Goal: Navigation & Orientation: Find specific page/section

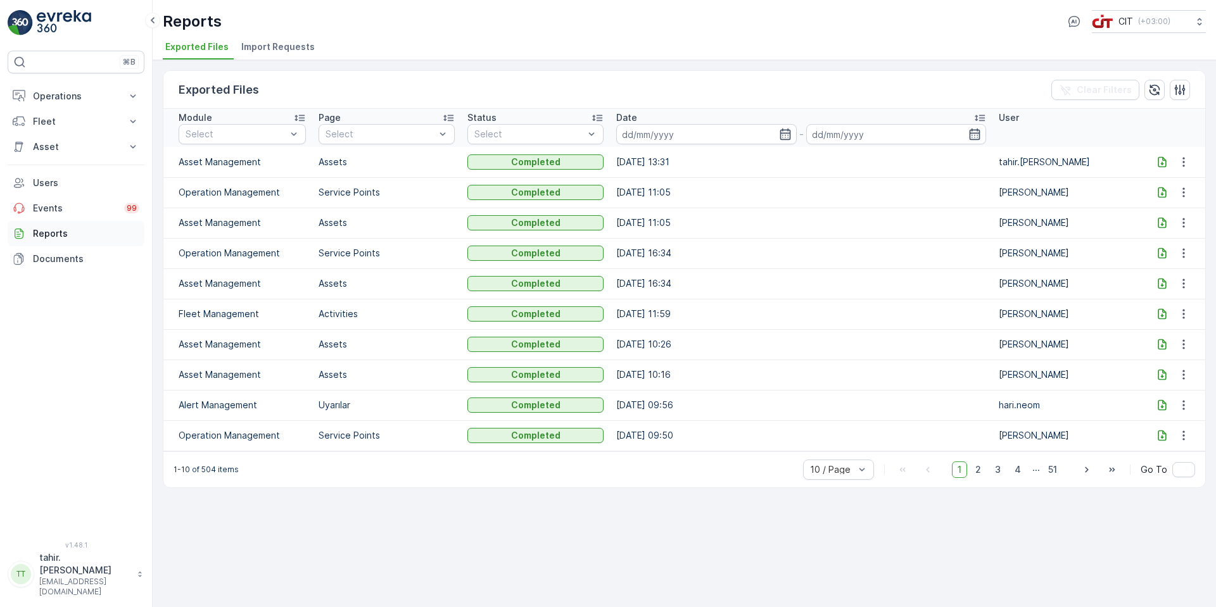
click at [46, 232] on p "Reports" at bounding box center [86, 233] width 106 height 13
click at [49, 232] on p "Reports" at bounding box center [86, 233] width 106 height 13
click at [54, 258] on p "Documents" at bounding box center [86, 259] width 106 height 13
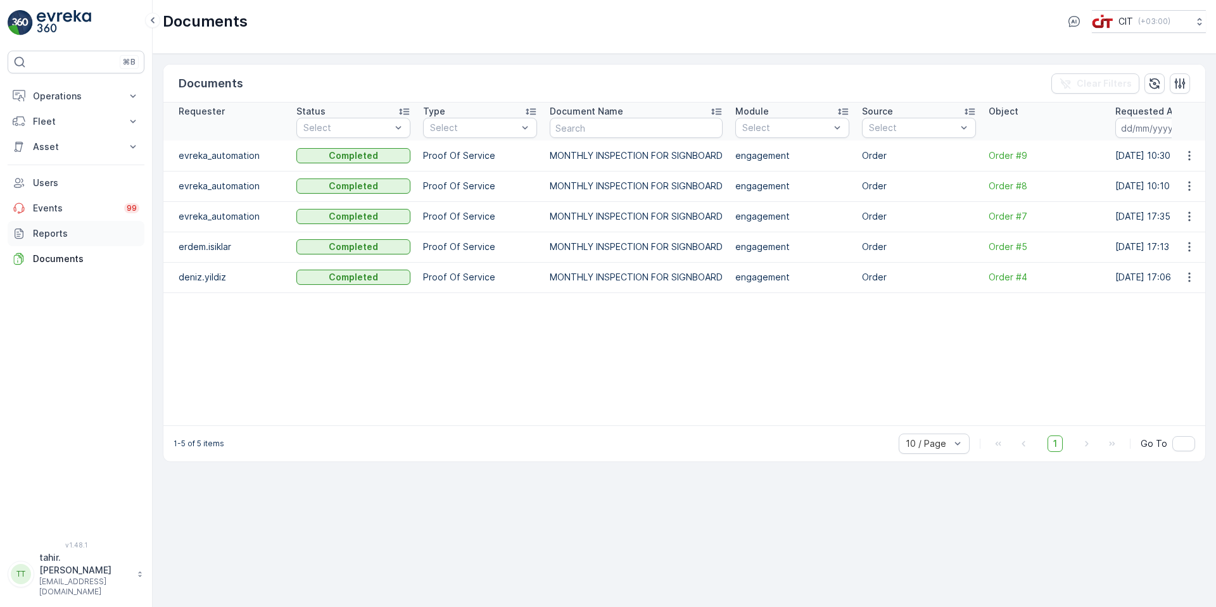
click at [47, 235] on p "Reports" at bounding box center [86, 233] width 106 height 13
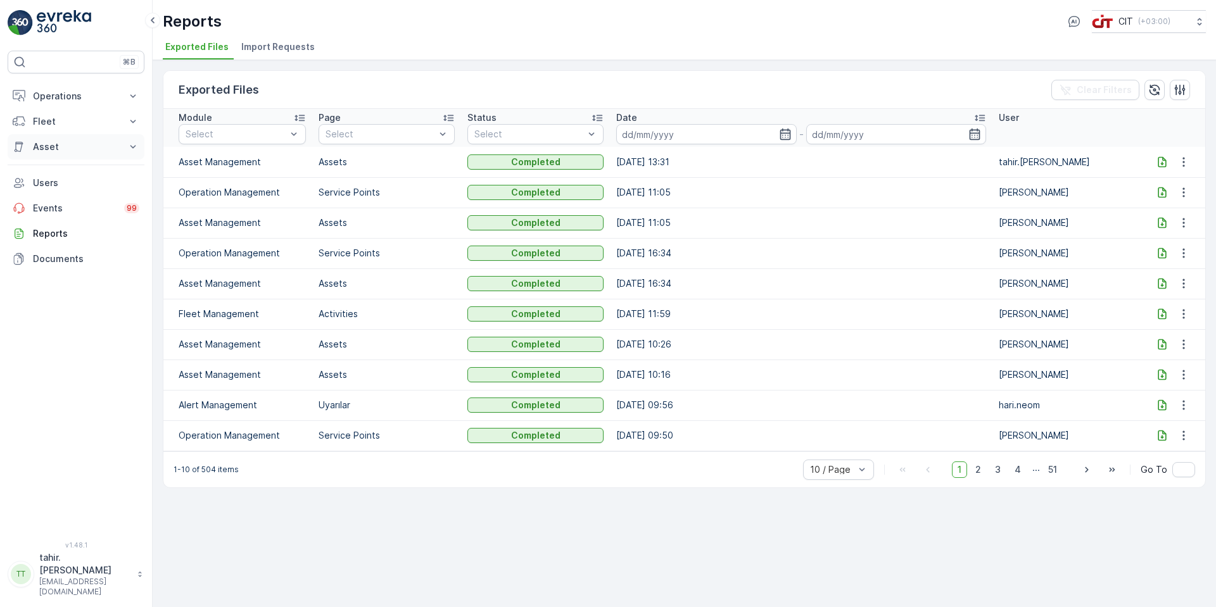
click at [44, 142] on p "Asset" at bounding box center [76, 147] width 86 height 13
click at [46, 146] on p "Asset" at bounding box center [76, 147] width 86 height 13
click at [47, 147] on p "Asset" at bounding box center [76, 147] width 86 height 13
click at [52, 167] on p "Assets" at bounding box center [46, 168] width 28 height 13
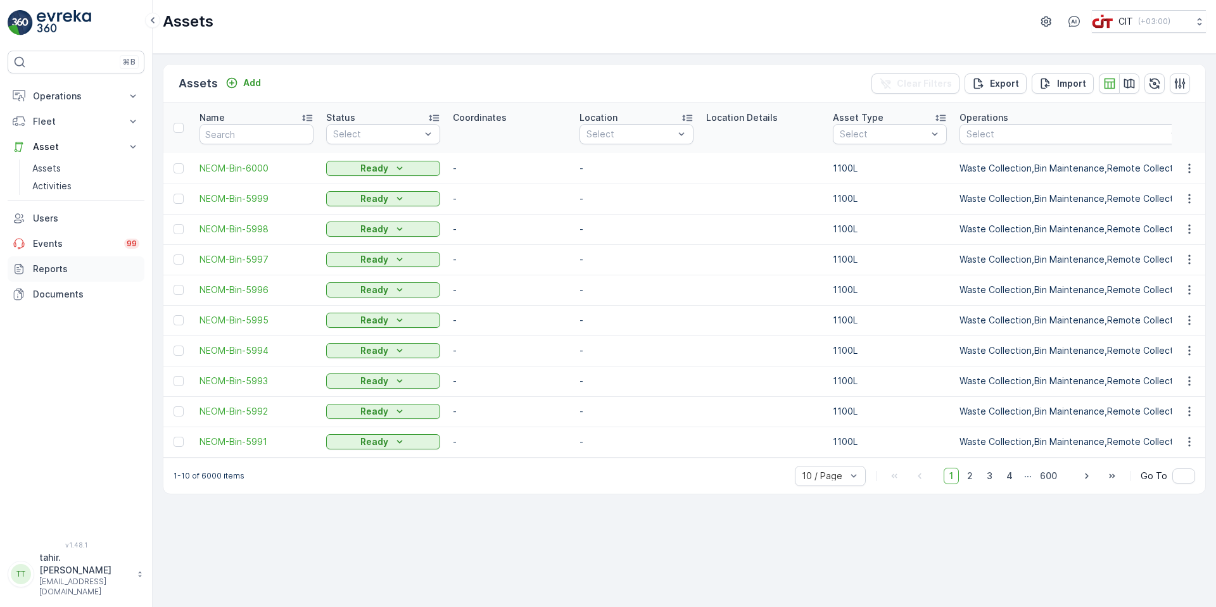
click at [54, 267] on p "Reports" at bounding box center [86, 269] width 106 height 13
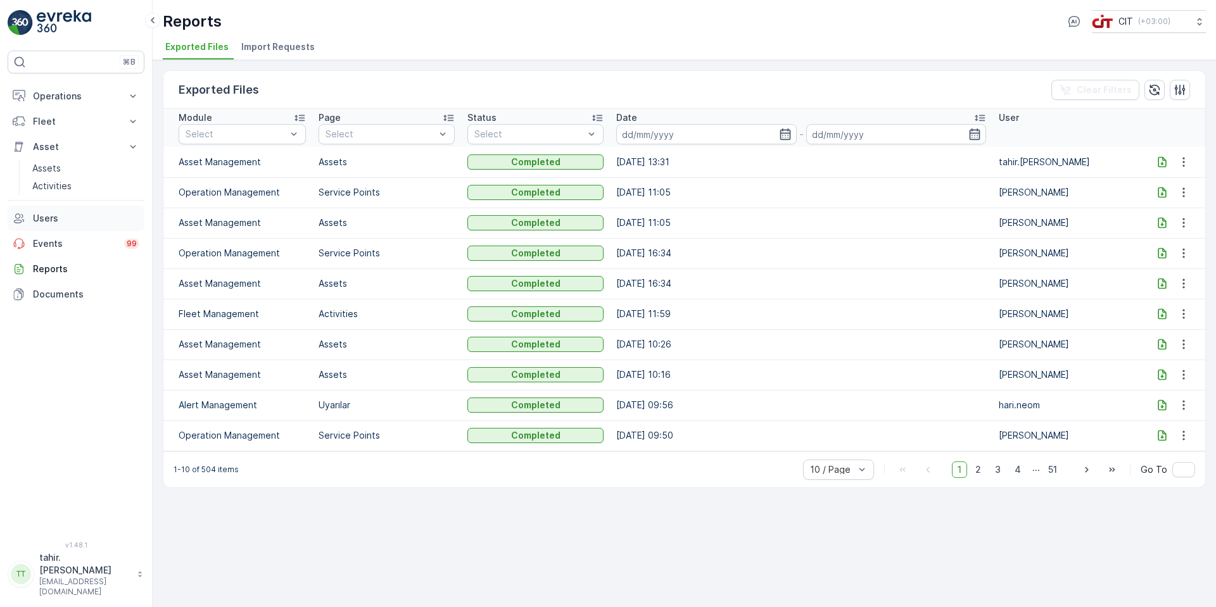
click at [50, 215] on p "Users" at bounding box center [86, 218] width 106 height 13
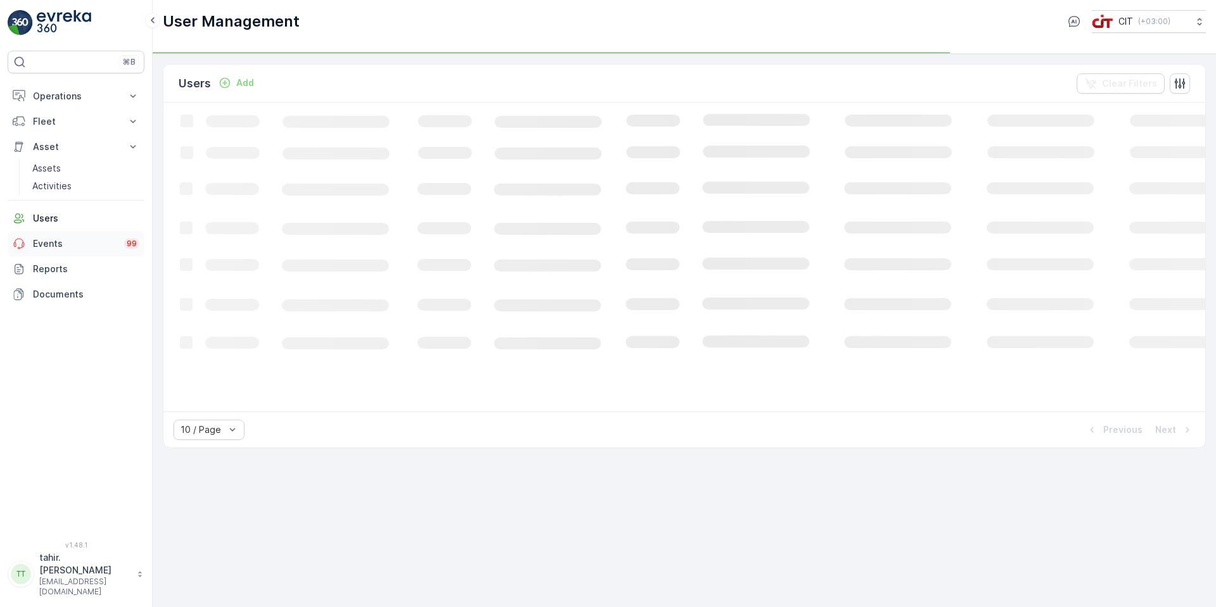
click at [44, 240] on p "Events" at bounding box center [75, 243] width 84 height 13
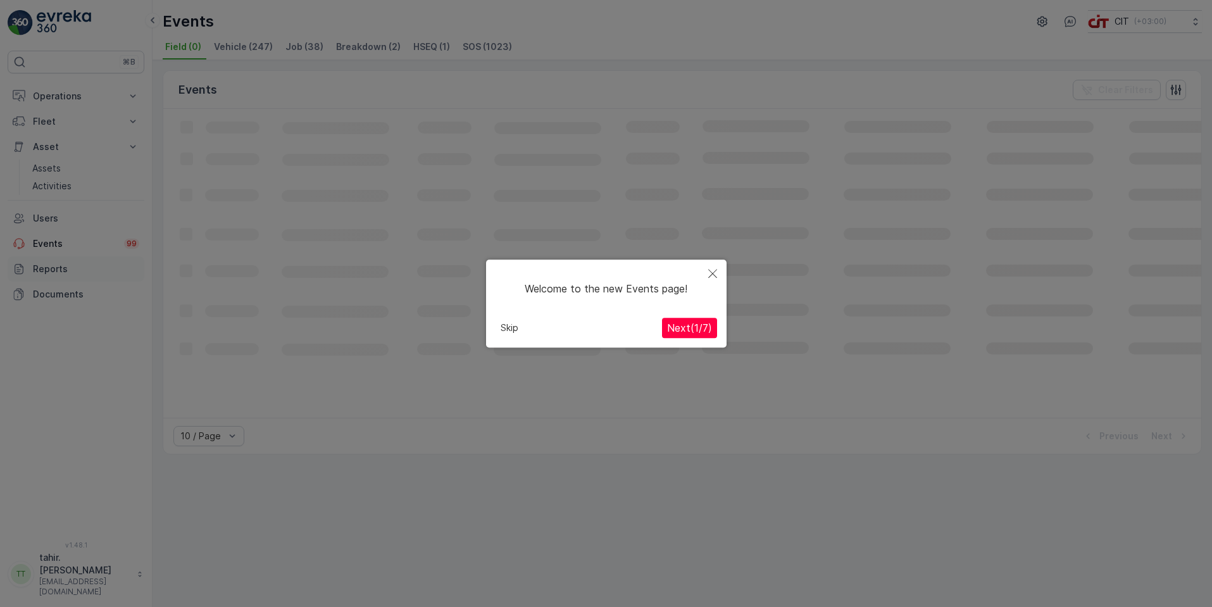
click at [48, 270] on div at bounding box center [606, 303] width 1212 height 607
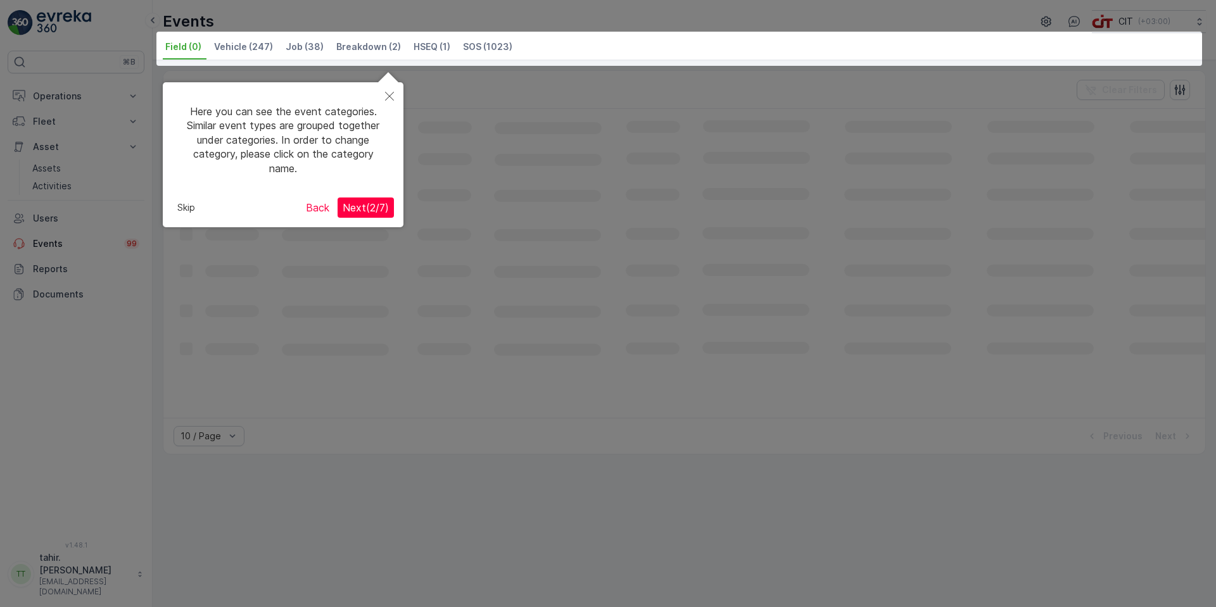
click at [52, 296] on div at bounding box center [608, 303] width 1216 height 607
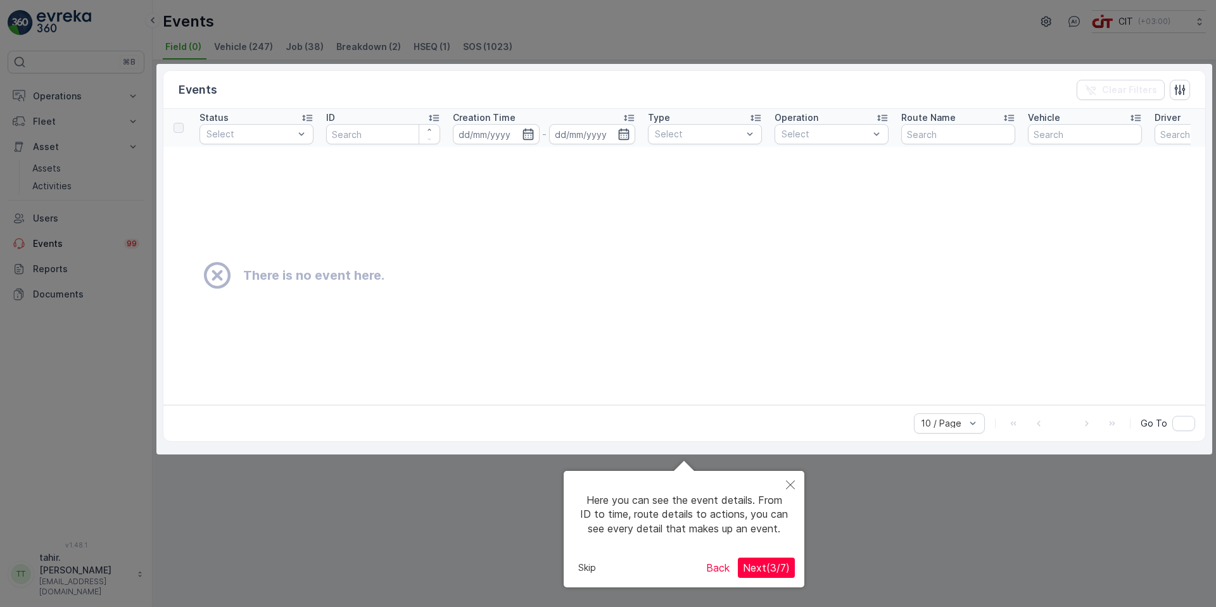
click at [725, 564] on button "Back" at bounding box center [718, 568] width 34 height 20
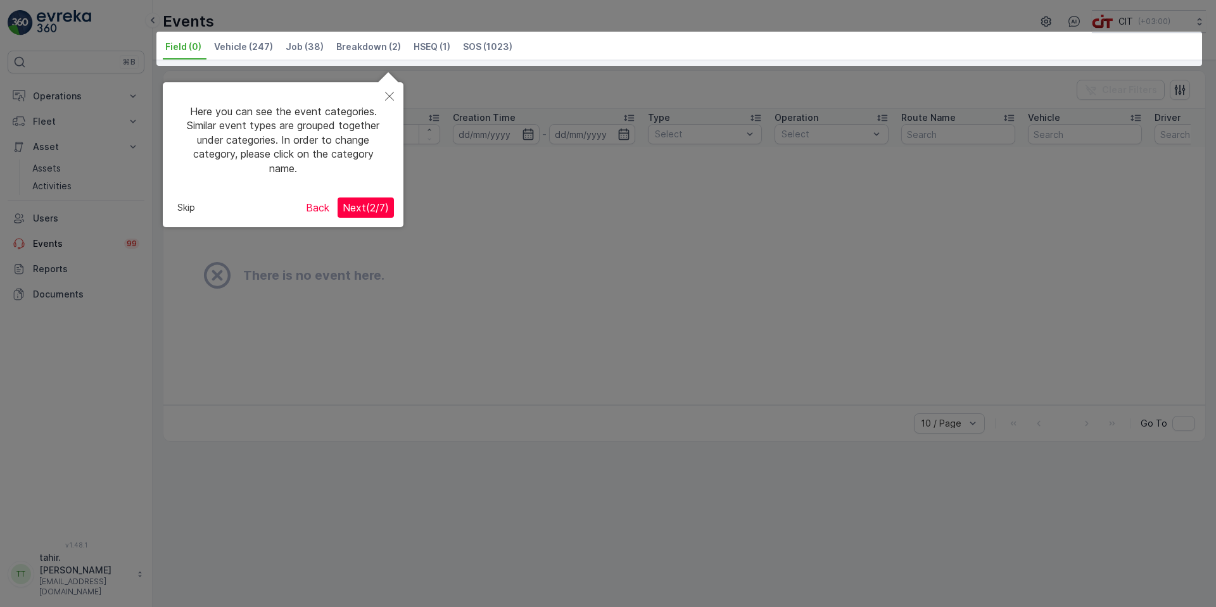
click at [312, 211] on button "Back" at bounding box center [318, 208] width 34 height 20
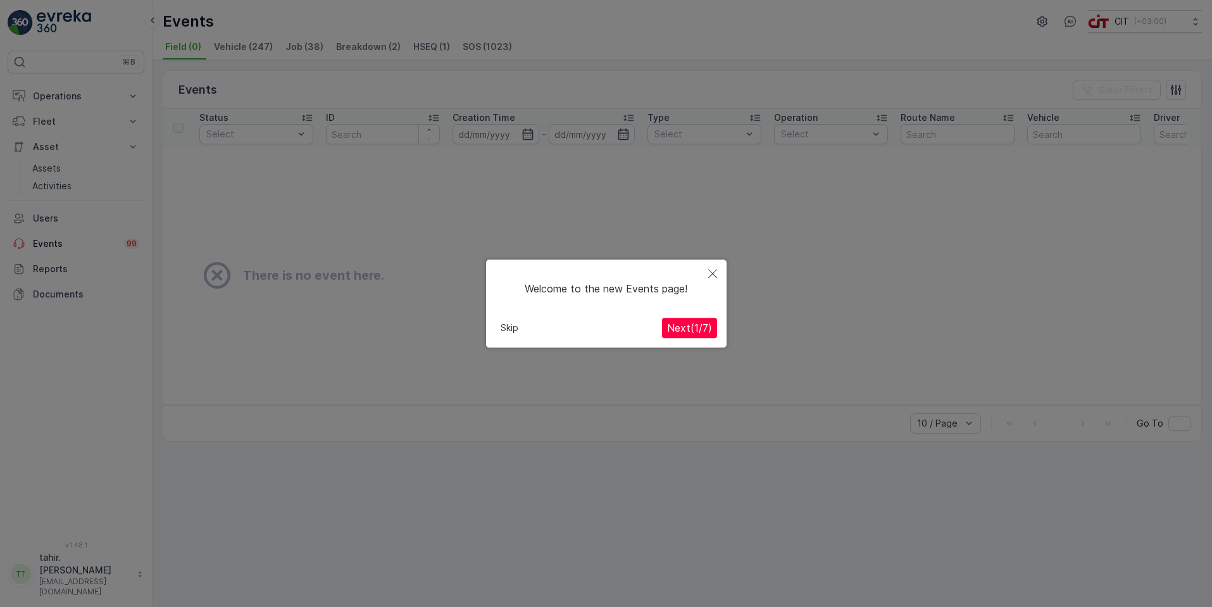
drag, startPoint x: 503, startPoint y: 327, endPoint x: 342, endPoint y: 317, distance: 161.8
click at [502, 327] on button "Skip" at bounding box center [510, 327] width 28 height 19
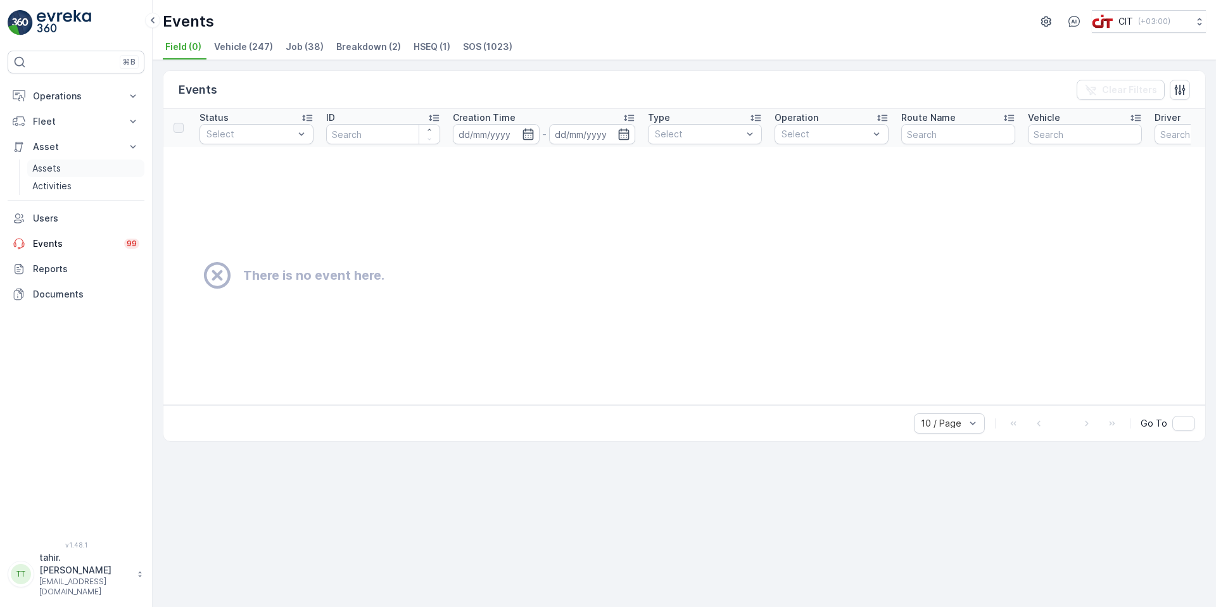
click at [51, 167] on p "Assets" at bounding box center [46, 168] width 28 height 13
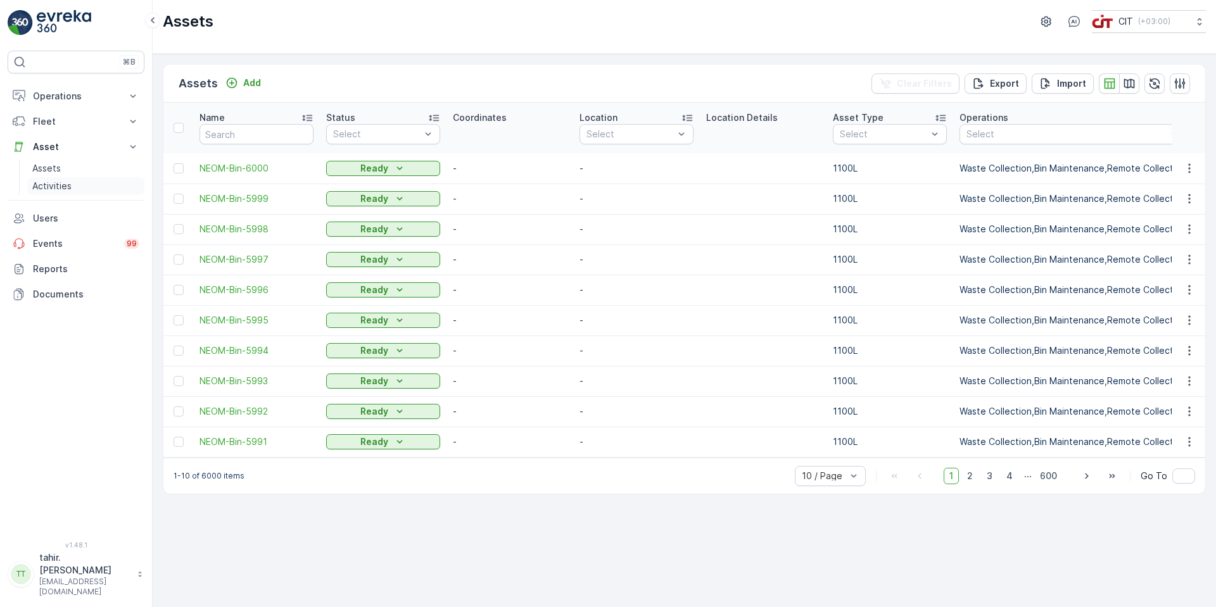
click at [49, 187] on p "Activities" at bounding box center [51, 186] width 39 height 13
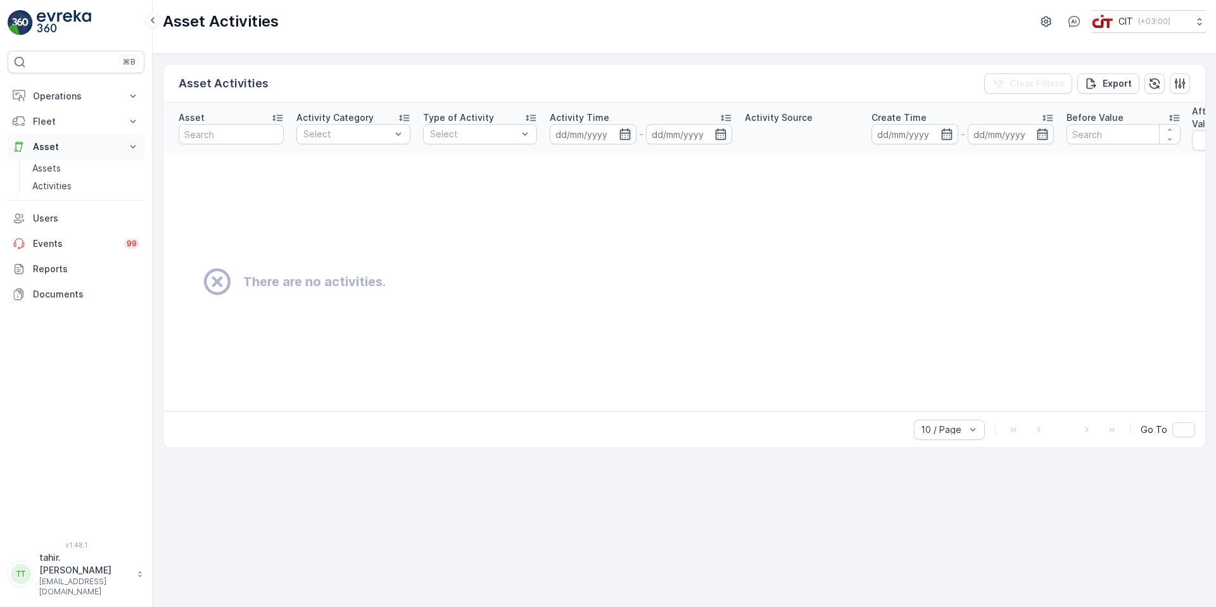
click at [46, 148] on p "Asset" at bounding box center [76, 147] width 86 height 13
click at [46, 122] on p "Fleet" at bounding box center [76, 121] width 86 height 13
click at [49, 141] on p "Insights" at bounding box center [48, 143] width 32 height 13
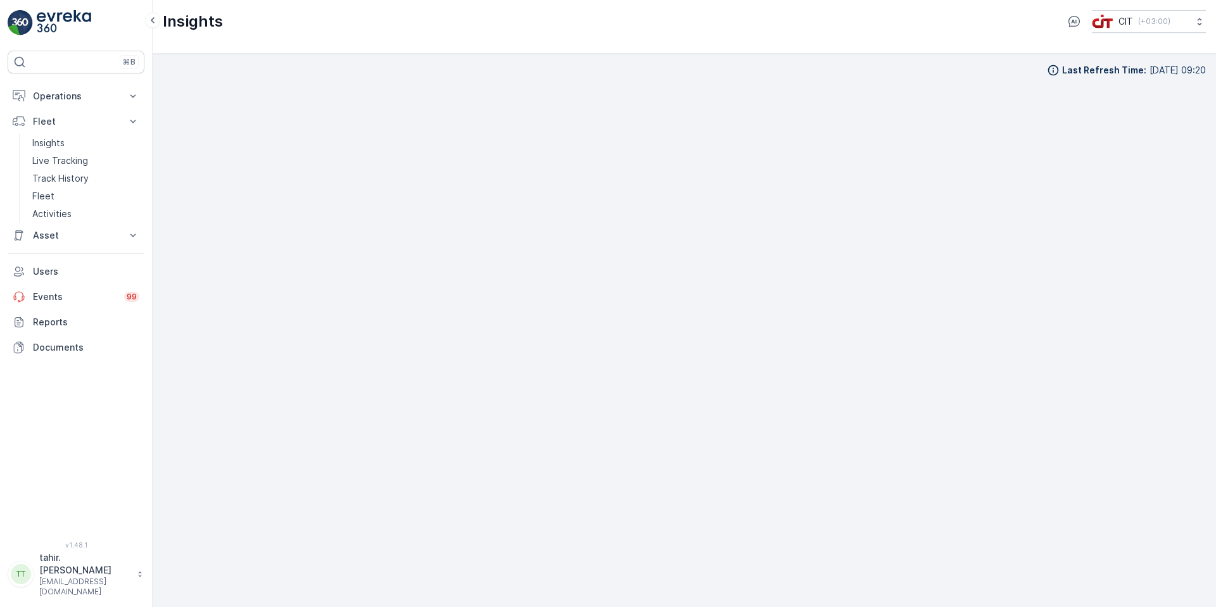
scroll to position [13, 0]
click at [55, 212] on p "Activities" at bounding box center [51, 214] width 39 height 13
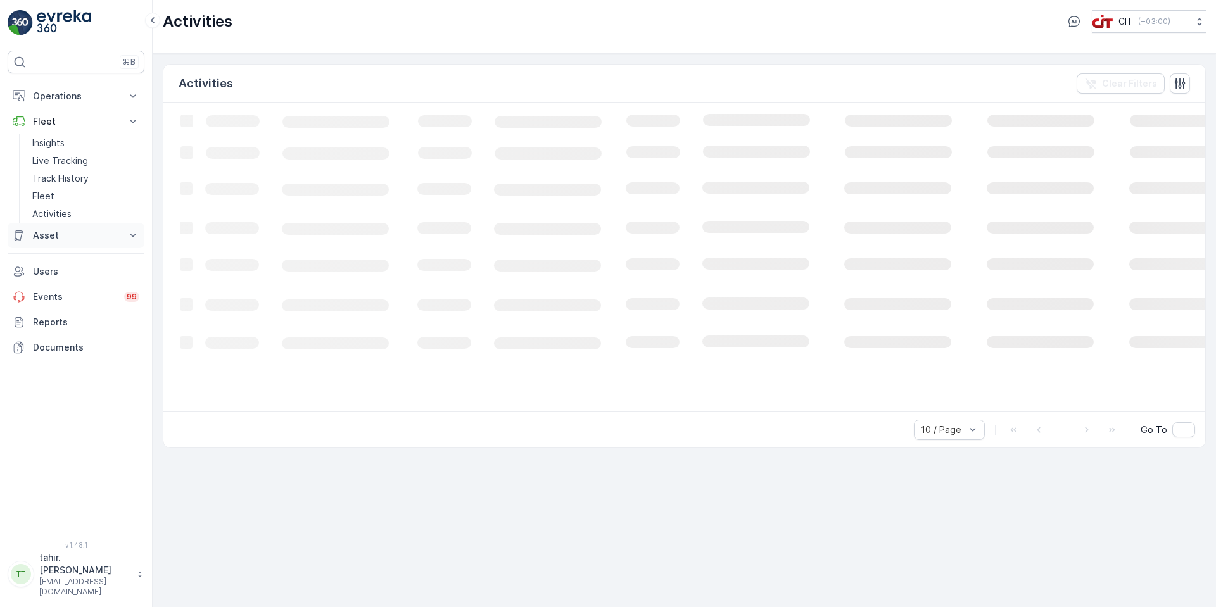
click at [41, 240] on p "Asset" at bounding box center [76, 235] width 86 height 13
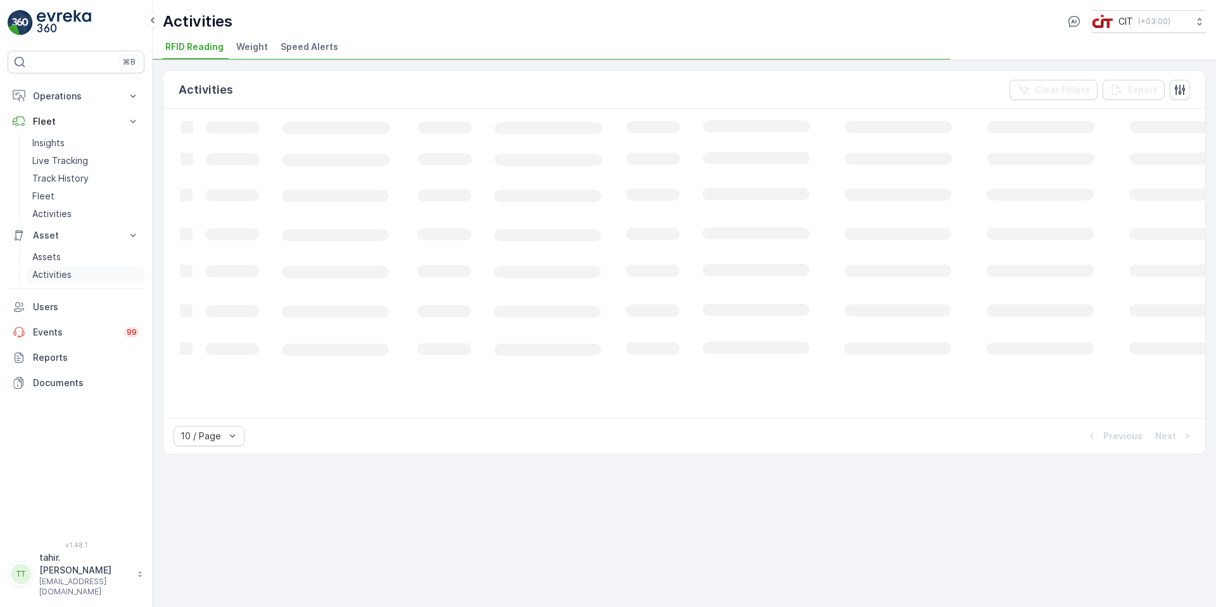
click at [47, 273] on p "Activities" at bounding box center [51, 274] width 39 height 13
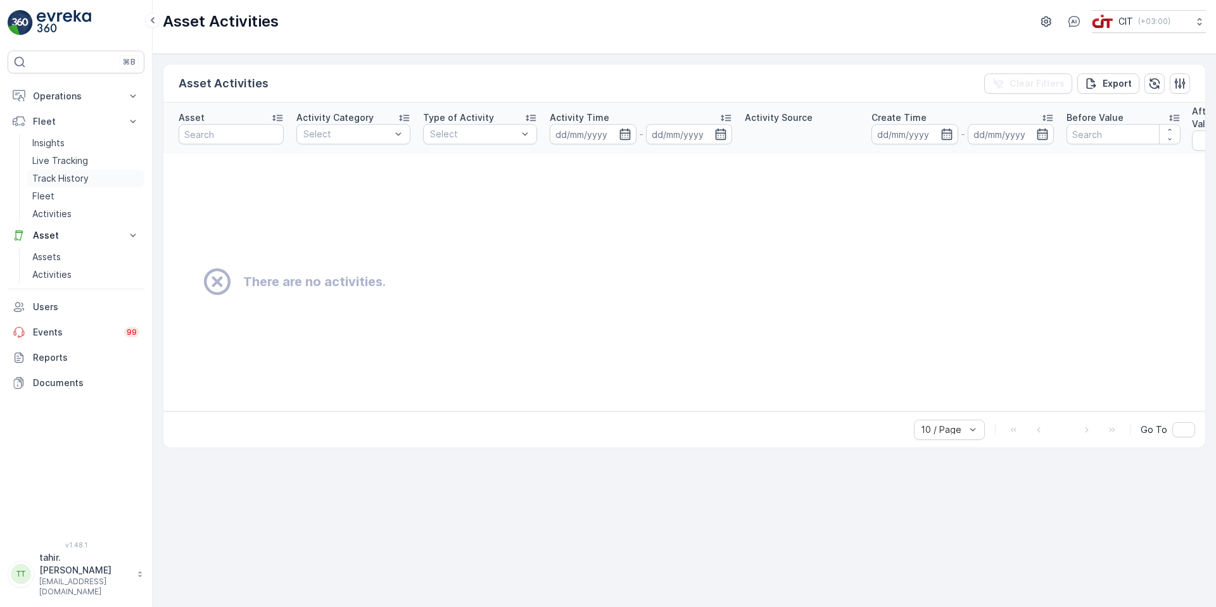
click at [58, 176] on p "Track History" at bounding box center [60, 178] width 56 height 13
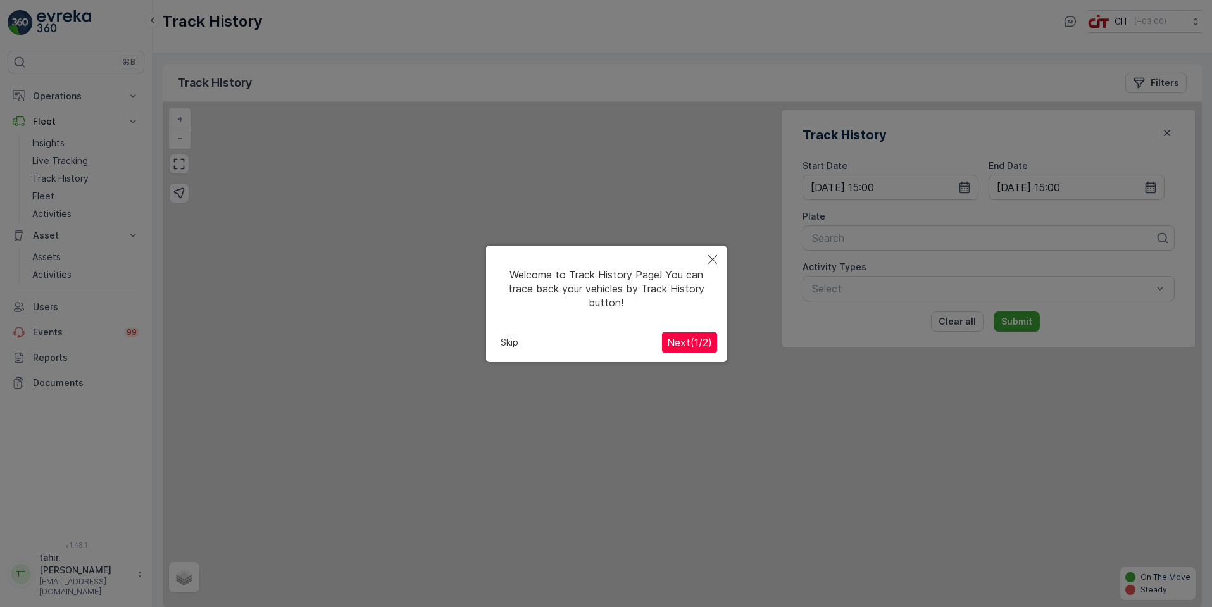
click at [979, 325] on div at bounding box center [606, 313] width 1212 height 627
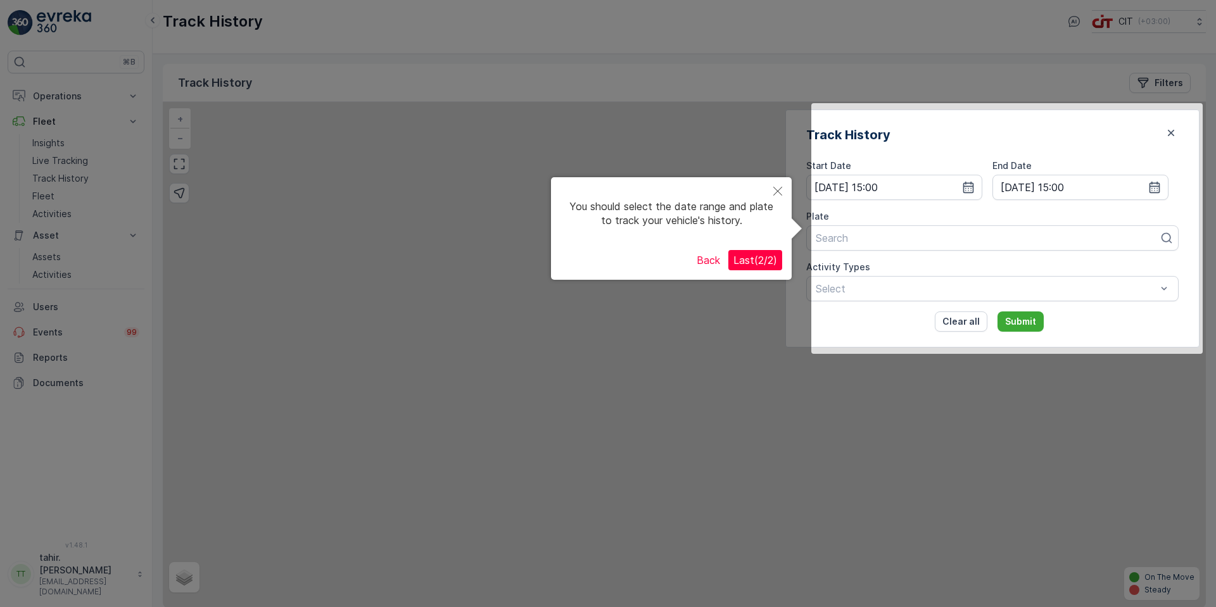
scroll to position [11, 0]
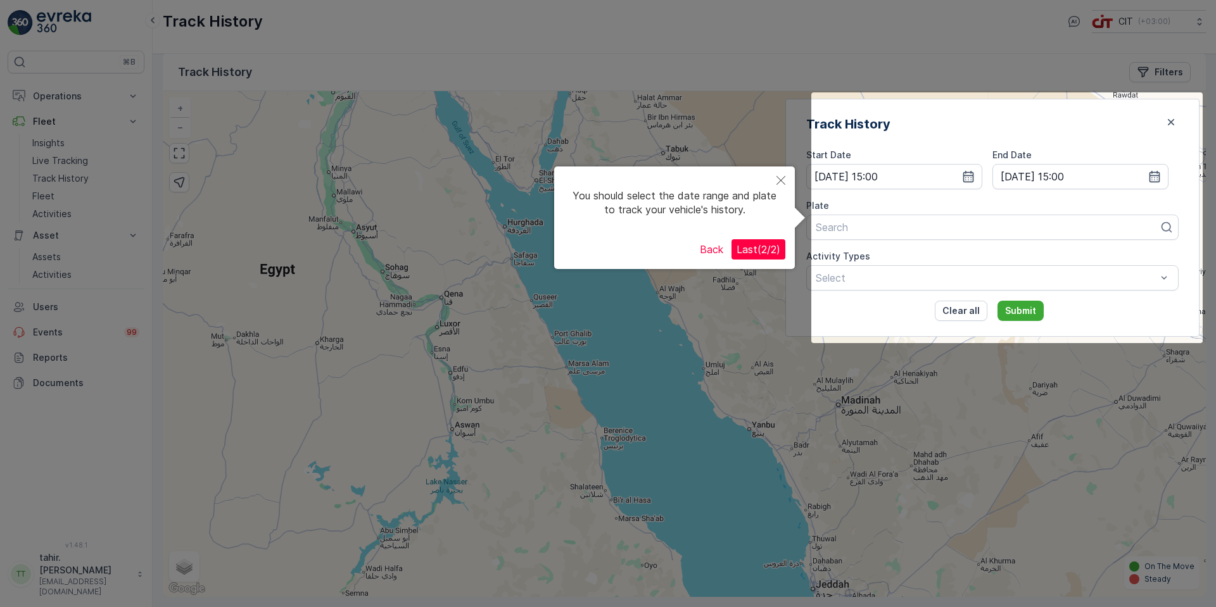
click at [749, 250] on span "Last ( 2 / 2 )" at bounding box center [758, 249] width 44 height 13
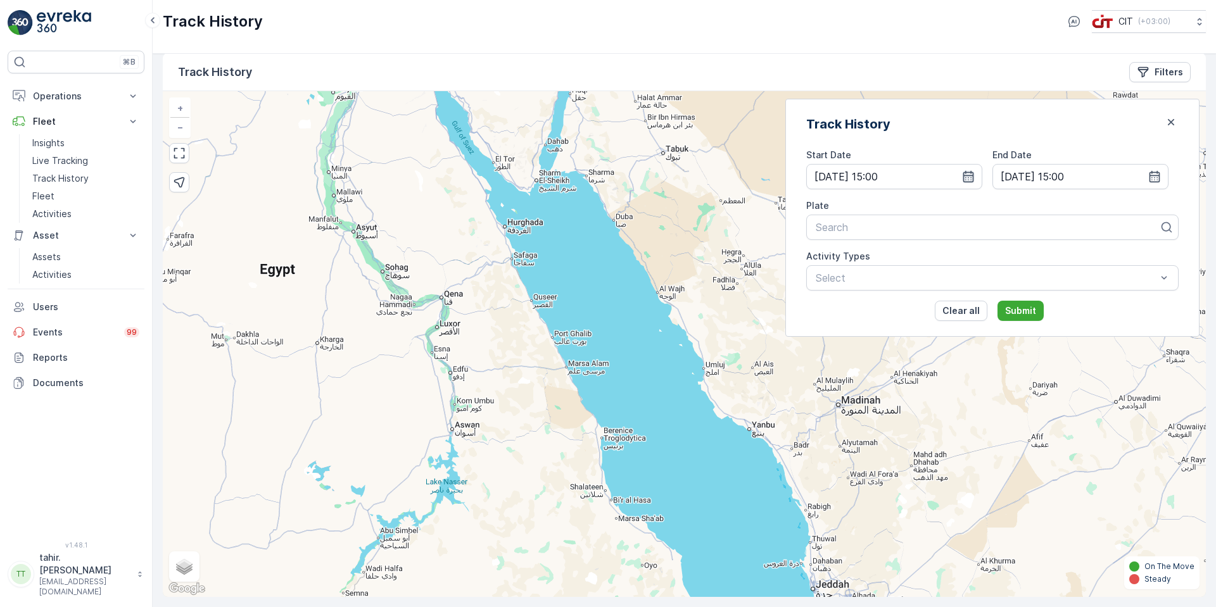
click at [974, 178] on icon "button" at bounding box center [968, 176] width 13 height 13
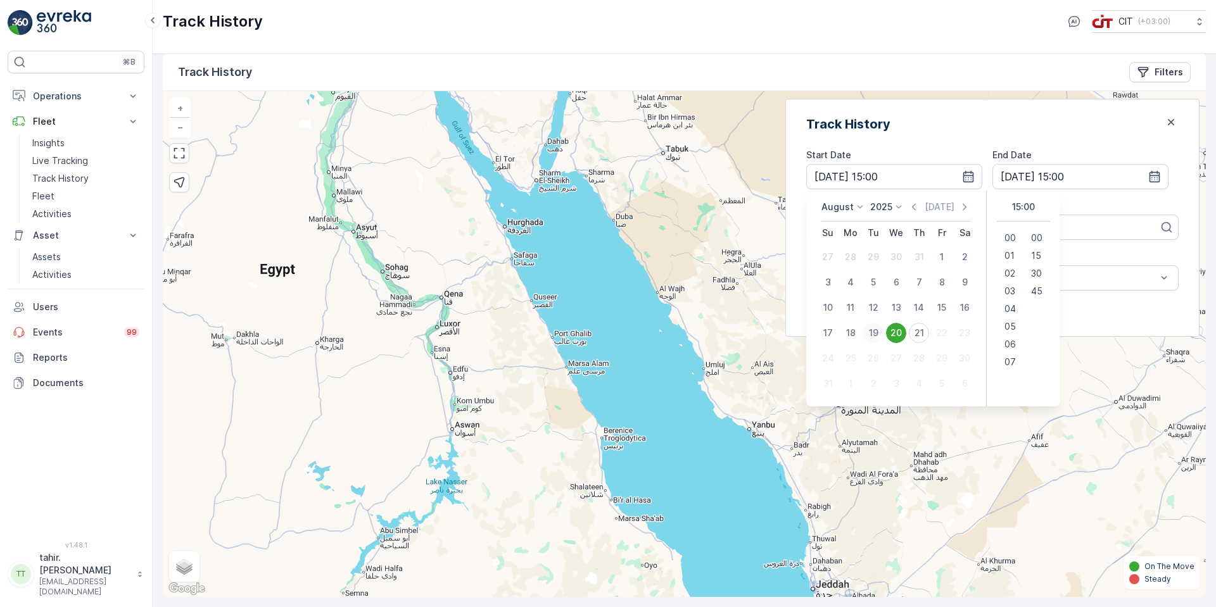
click at [883, 331] on div "19" at bounding box center [873, 333] width 20 height 20
type input "19.08.2025 15:00"
type input "20.08.2025 15:00"
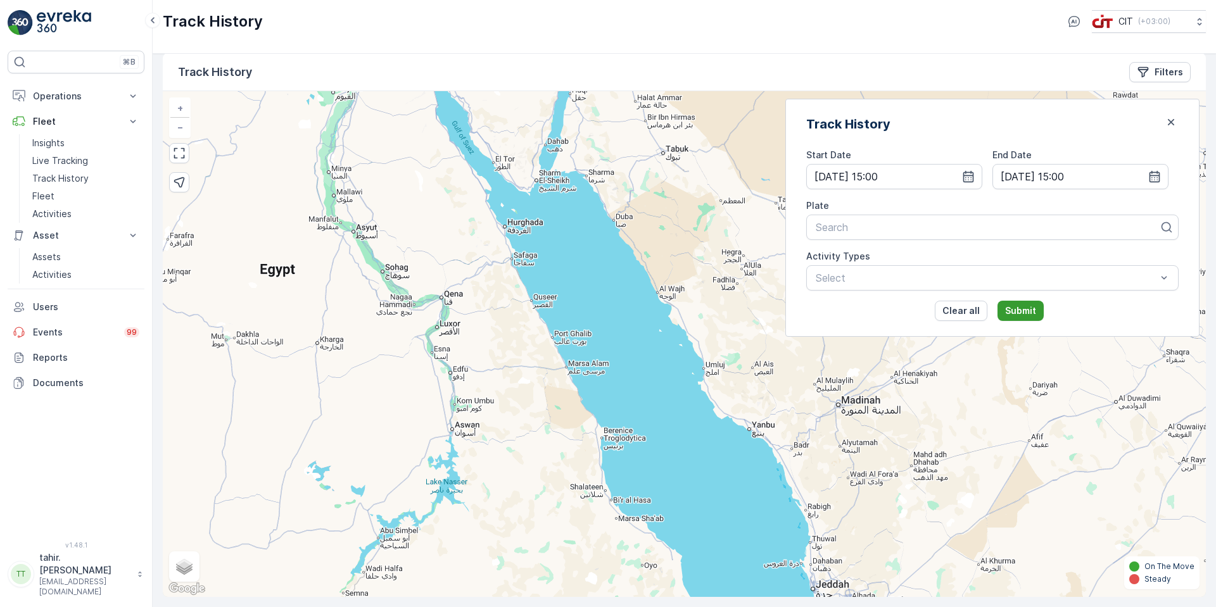
click at [1036, 312] on p "Submit" at bounding box center [1020, 311] width 31 height 13
click at [864, 240] on div "Plate Search Please select a plate." at bounding box center [992, 225] width 372 height 53
click at [867, 226] on div at bounding box center [987, 227] width 346 height 11
click at [48, 237] on p "Asset" at bounding box center [76, 235] width 86 height 13
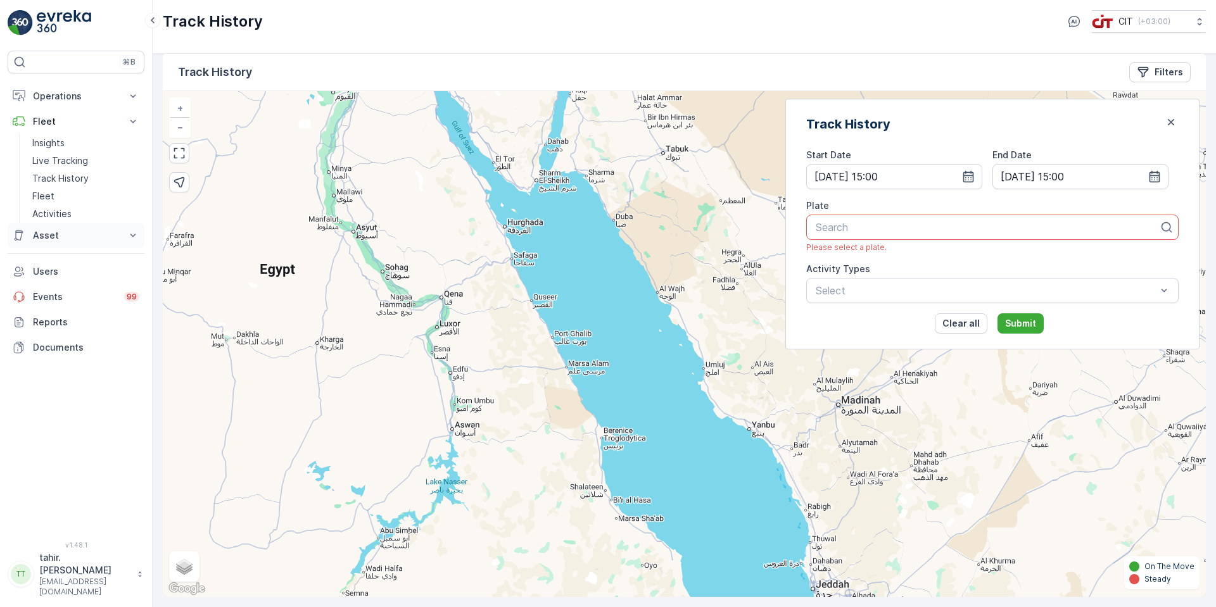
click at [49, 237] on p "Asset" at bounding box center [76, 235] width 86 height 13
click at [42, 260] on p "Assets" at bounding box center [46, 257] width 28 height 13
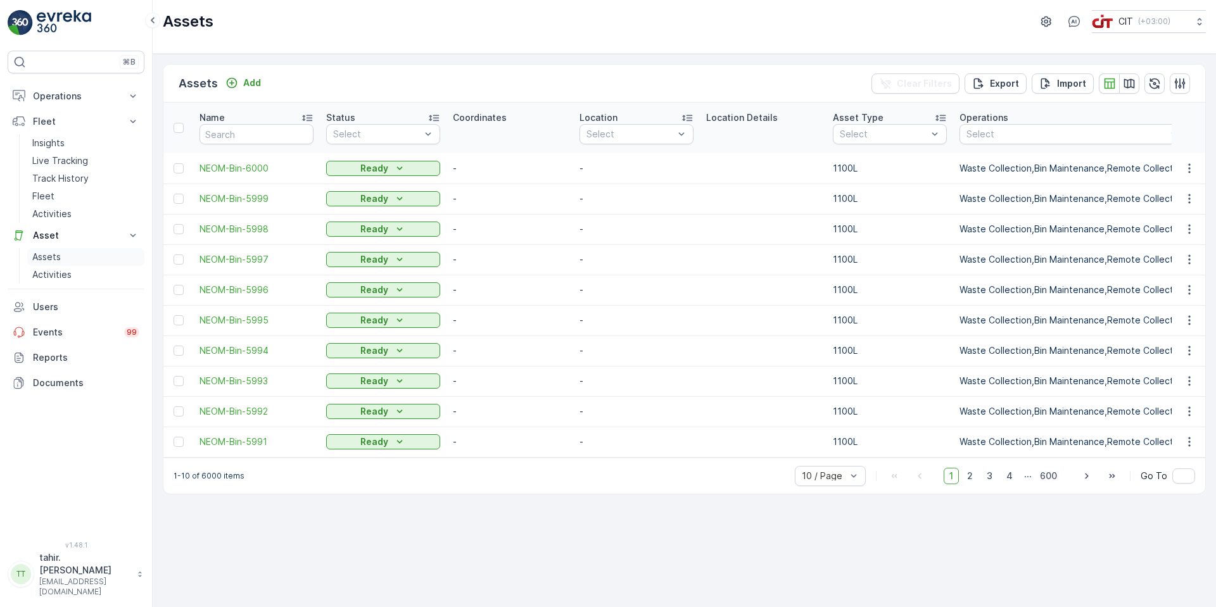
click at [49, 253] on p "Assets" at bounding box center [46, 257] width 28 height 13
click at [47, 256] on p "Assets" at bounding box center [46, 257] width 28 height 13
click at [49, 275] on p "Activities" at bounding box center [51, 274] width 39 height 13
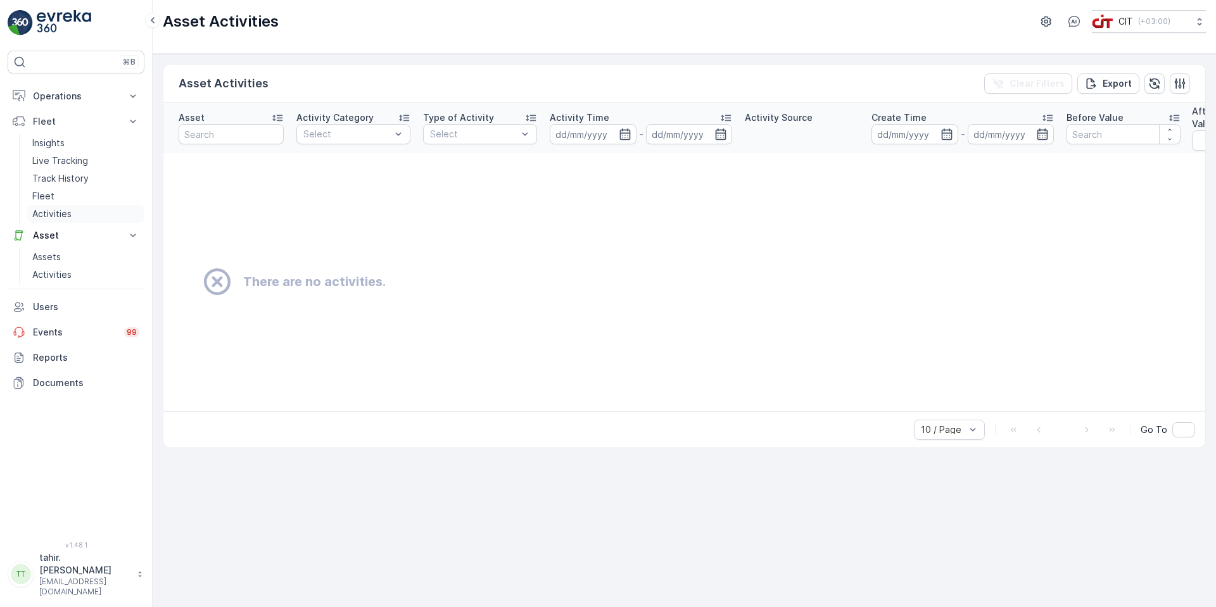
click at [47, 217] on p "Activities" at bounding box center [51, 214] width 39 height 13
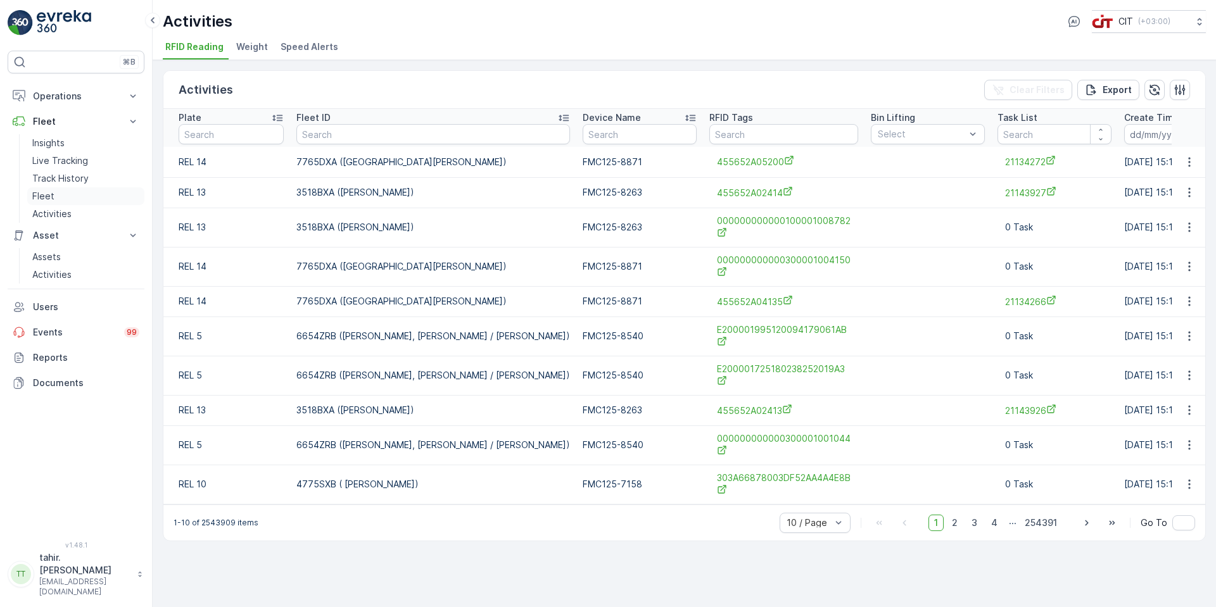
click at [47, 197] on p "Fleet" at bounding box center [43, 196] width 22 height 13
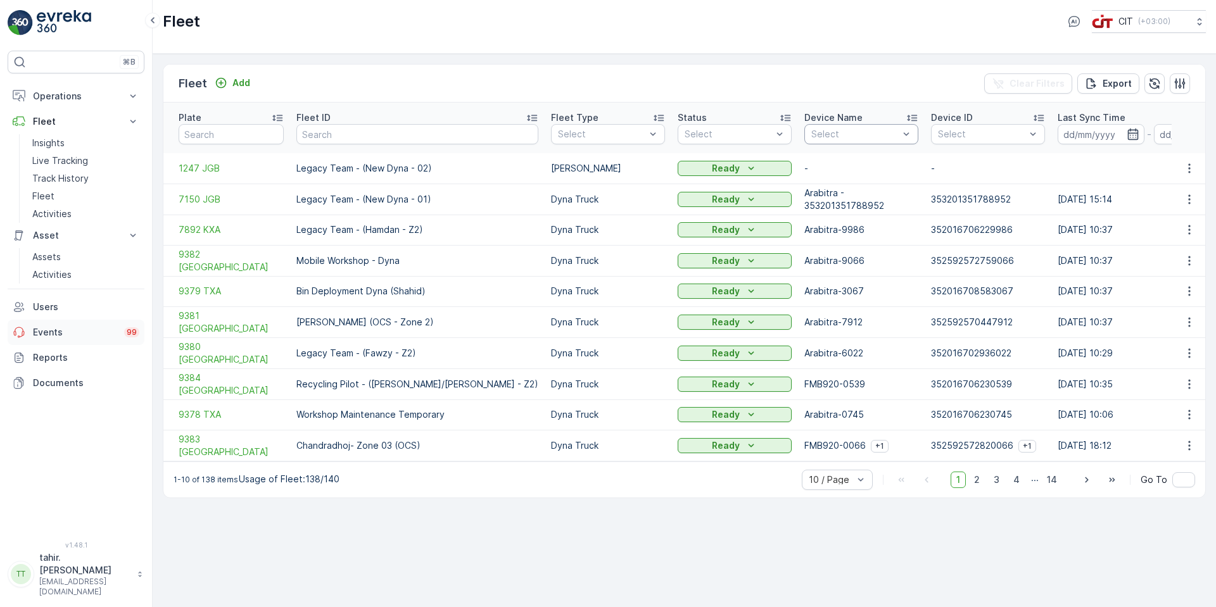
click at [39, 332] on p "Events" at bounding box center [75, 332] width 84 height 13
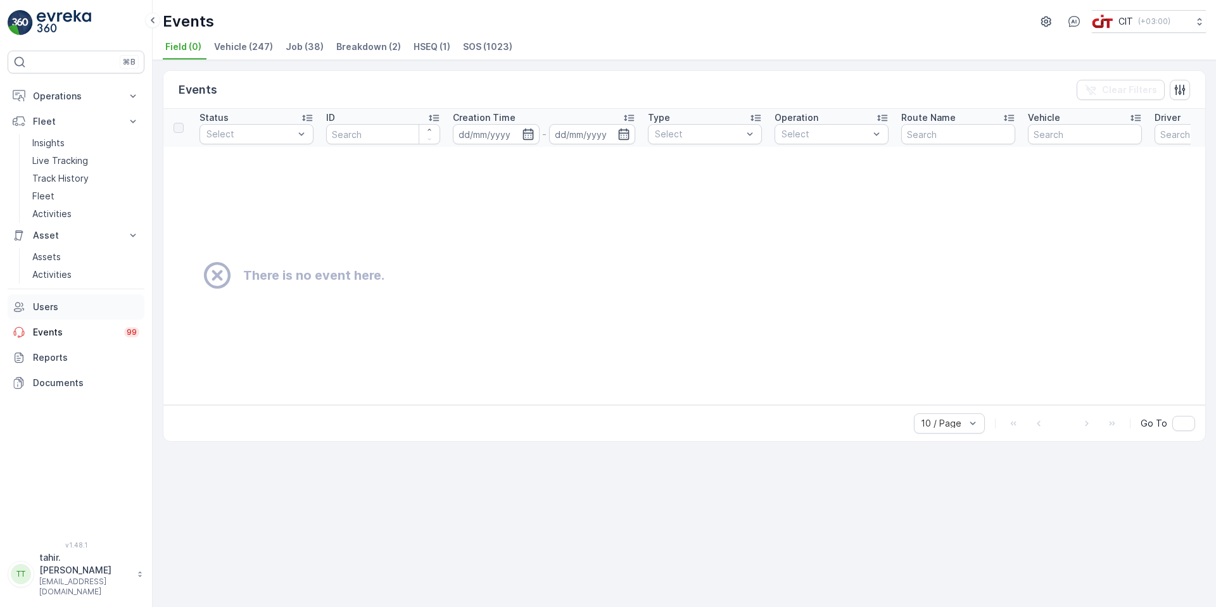
click at [39, 306] on p "Users" at bounding box center [86, 307] width 106 height 13
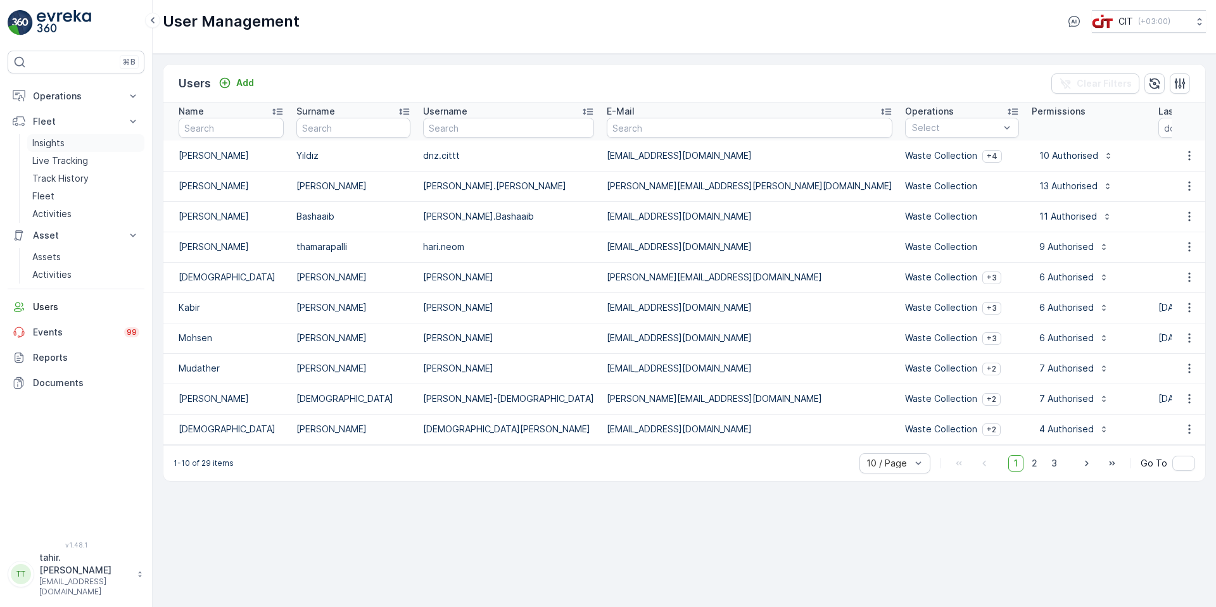
click at [49, 140] on p "Insights" at bounding box center [48, 143] width 32 height 13
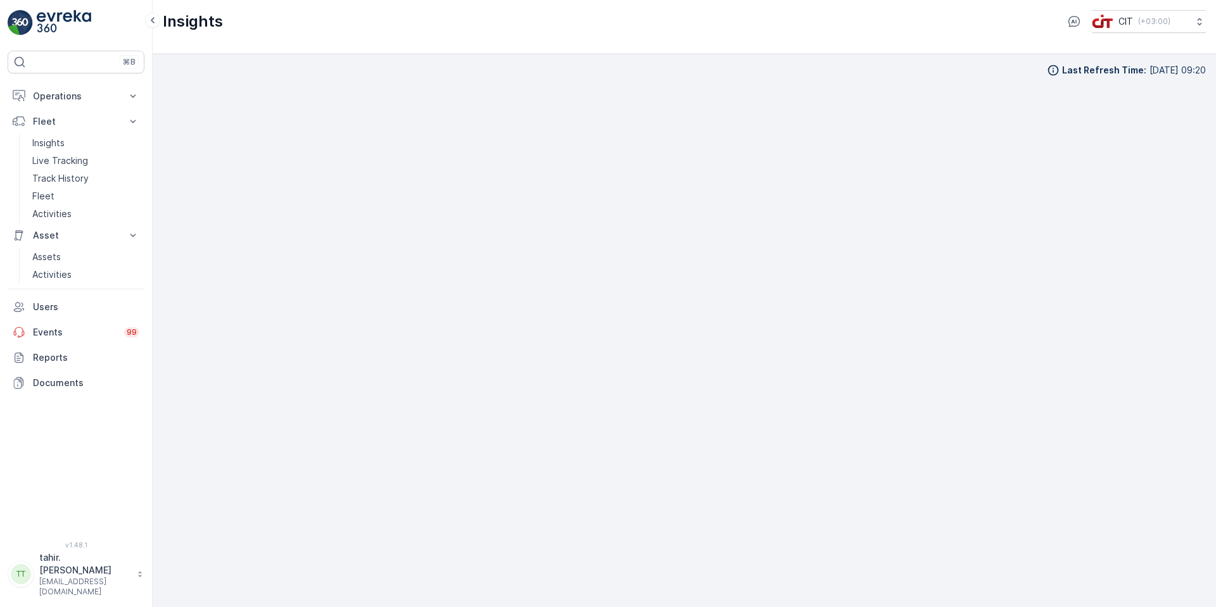
scroll to position [15, 0]
click at [75, 157] on p "Live Tracking" at bounding box center [60, 160] width 56 height 13
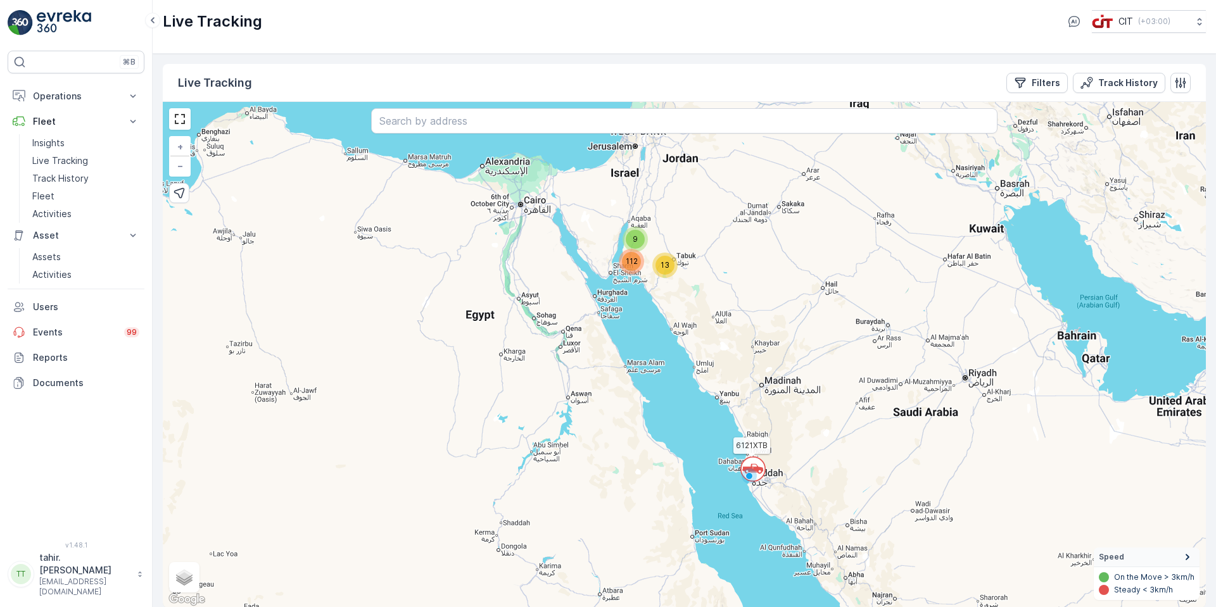
scroll to position [1, 0]
click at [667, 262] on span "13" at bounding box center [664, 264] width 9 height 9
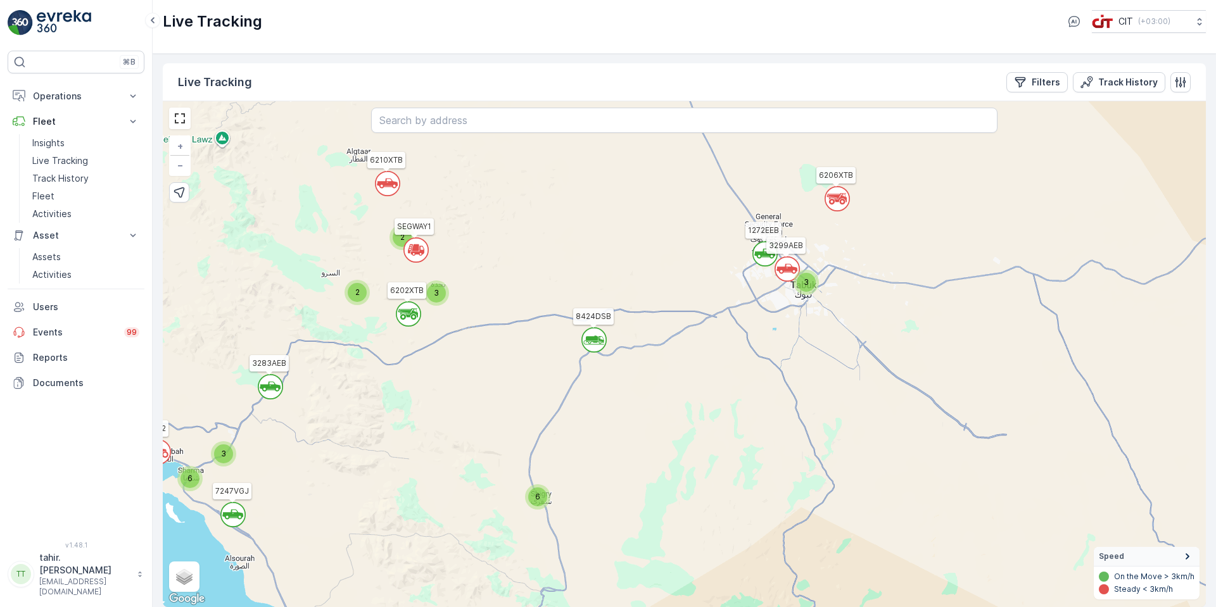
click at [667, 262] on div "` ` 3 ` 2 ` 6 ` ` ` 3 ` 3 ` 3 ` 2 ` 2 2 ` 3 ` ` 3 3 ` 6 ` 3 6 7 59 6121XTB REL1…" at bounding box center [684, 354] width 1043 height 506
click at [50, 234] on p "Asset" at bounding box center [76, 235] width 86 height 13
click at [42, 250] on link "Assets" at bounding box center [85, 257] width 117 height 18
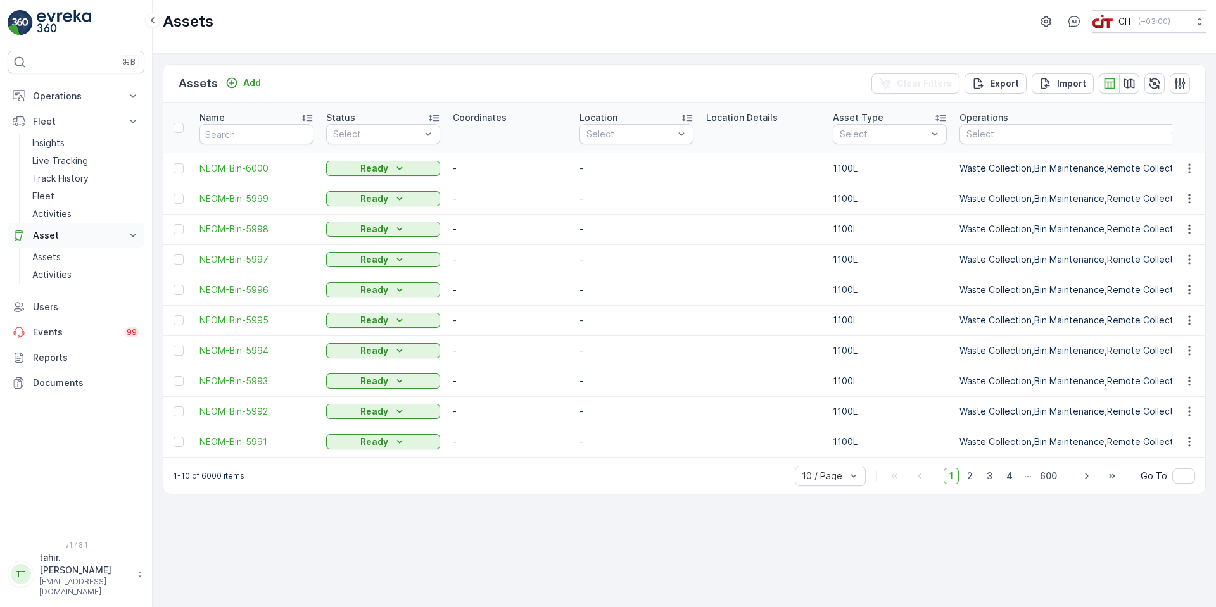
click at [50, 236] on p "Asset" at bounding box center [76, 235] width 86 height 13
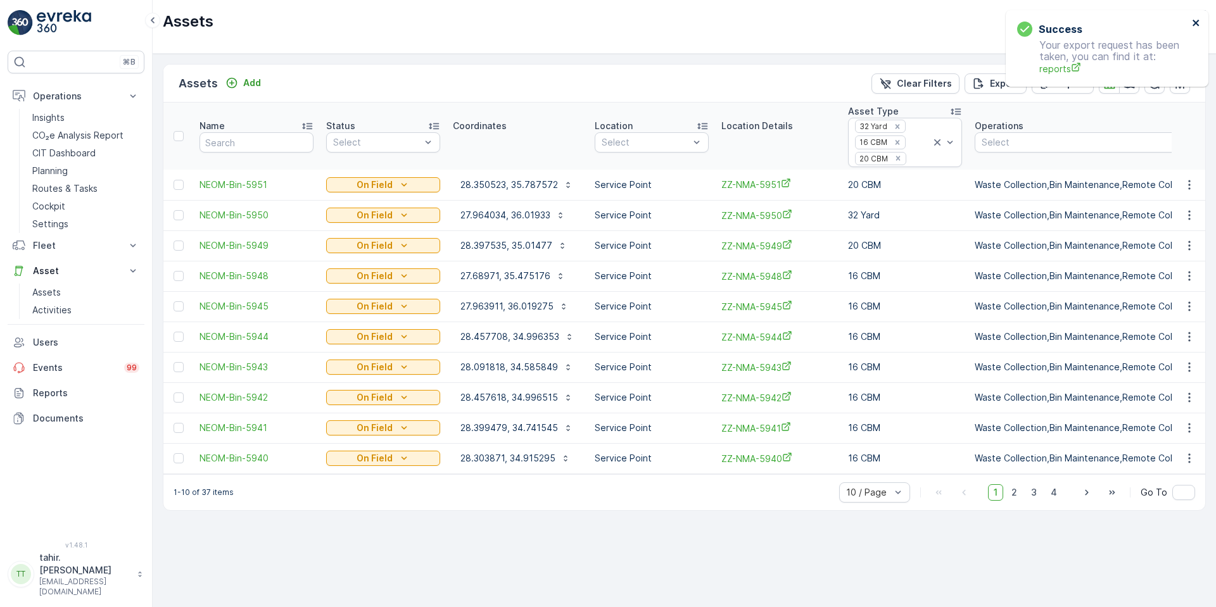
click at [1198, 22] on icon "close" at bounding box center [1196, 23] width 9 height 10
click at [937, 142] on icon at bounding box center [937, 142] width 13 height 13
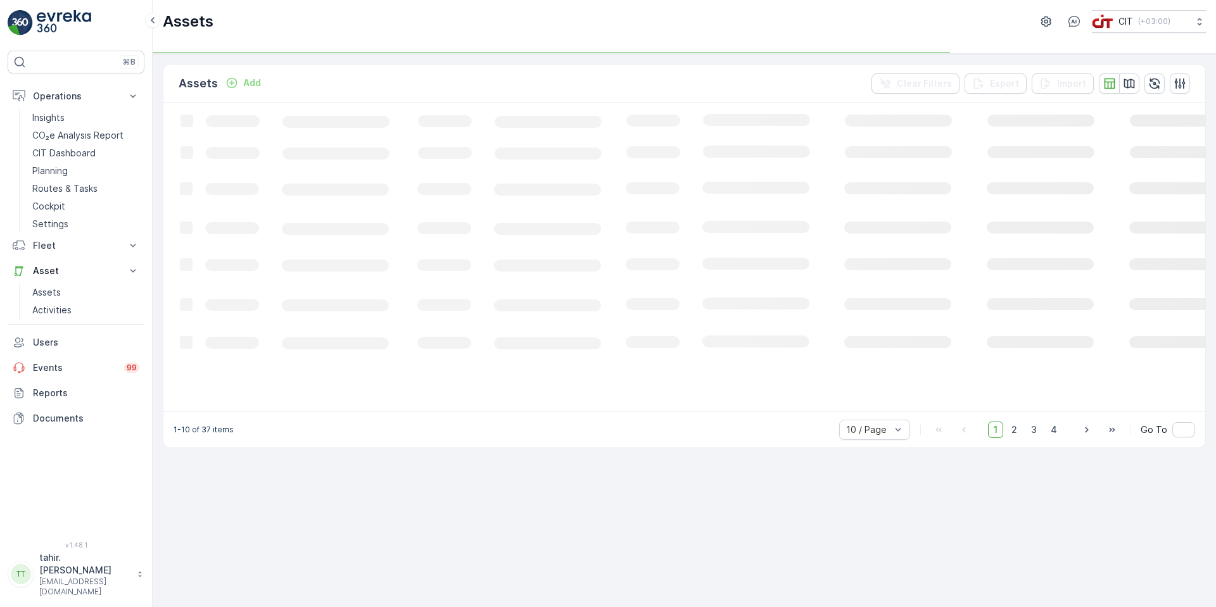
click at [726, 71] on div "Assets Add Clear Filters Export Import" at bounding box center [684, 84] width 1042 height 38
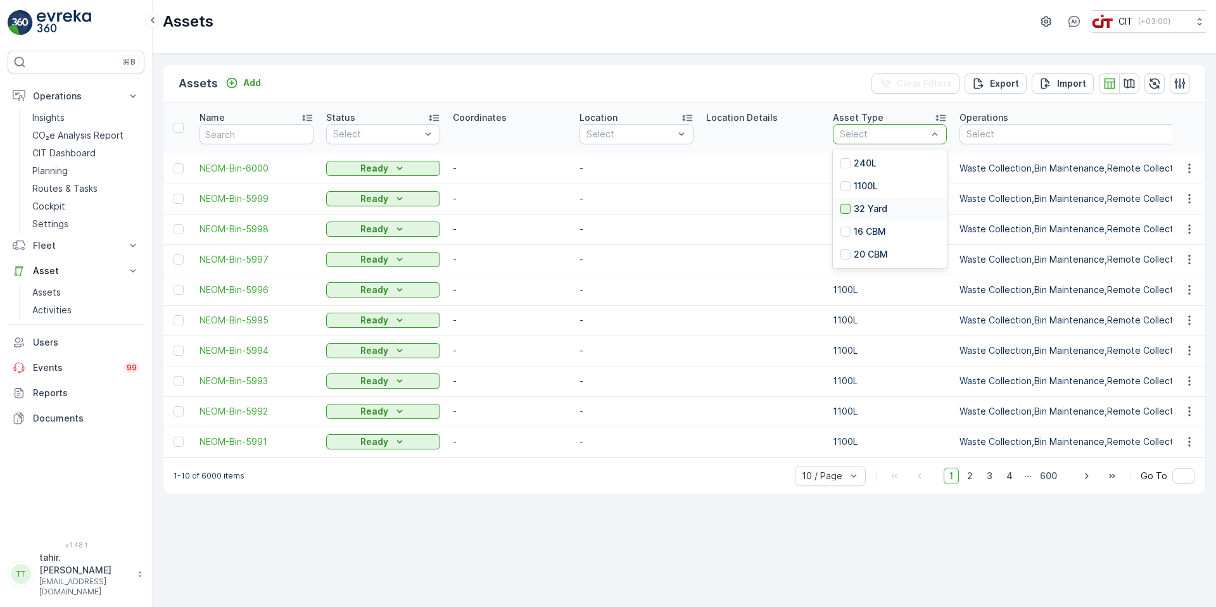
click at [847, 208] on div at bounding box center [845, 209] width 10 height 10
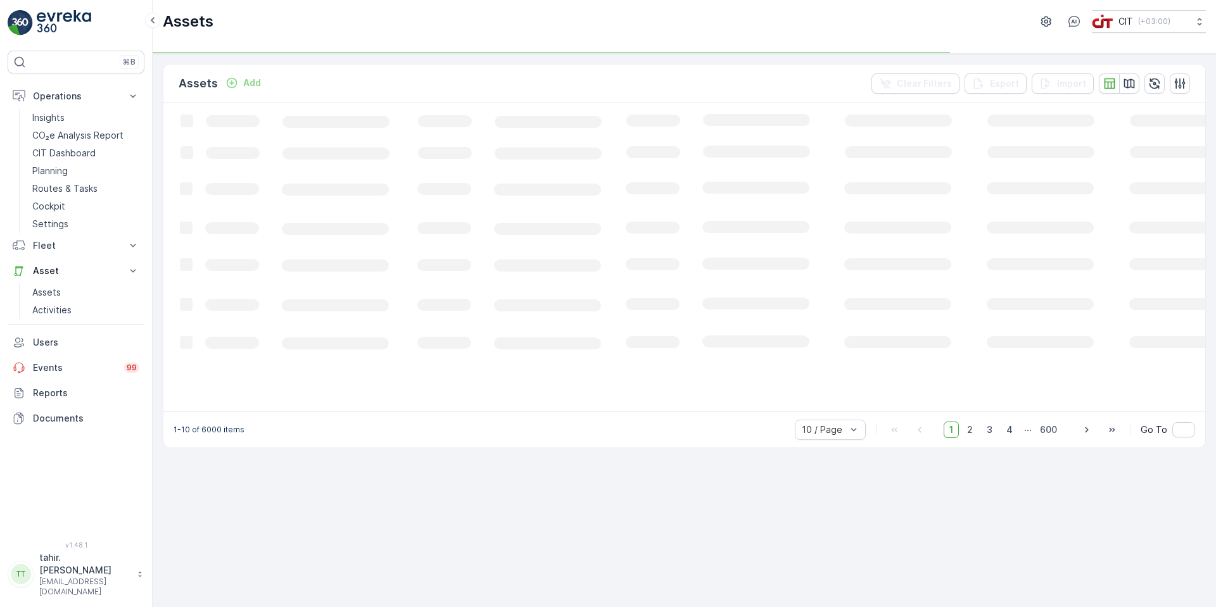
click at [939, 129] on icon "Loading..." at bounding box center [771, 256] width 1216 height 307
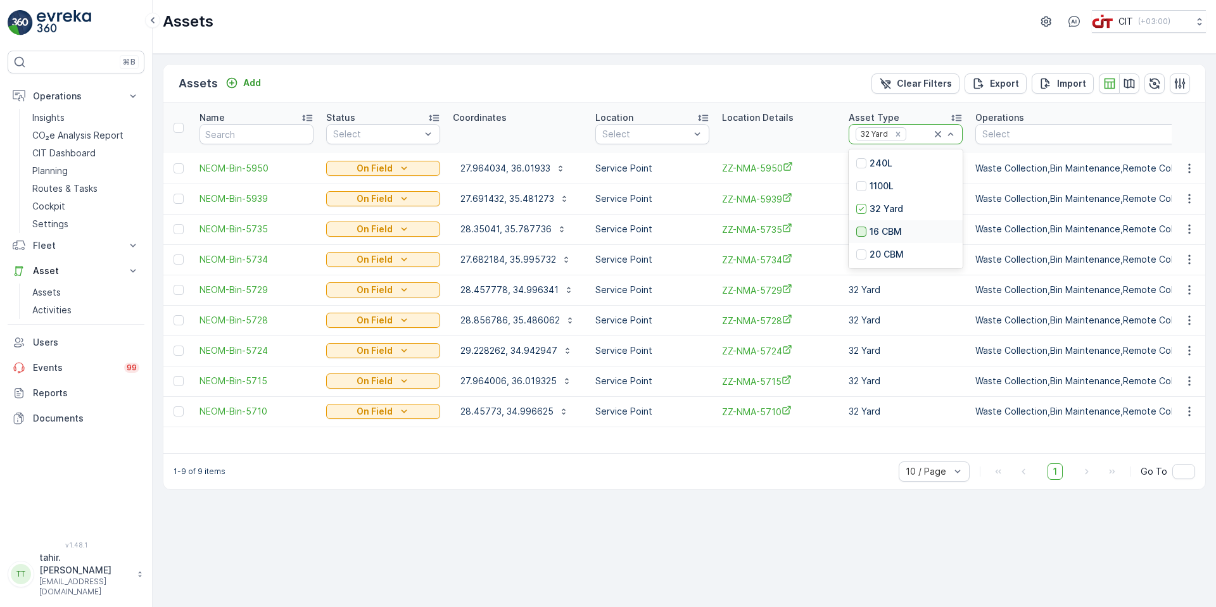
click at [862, 228] on div at bounding box center [861, 232] width 10 height 10
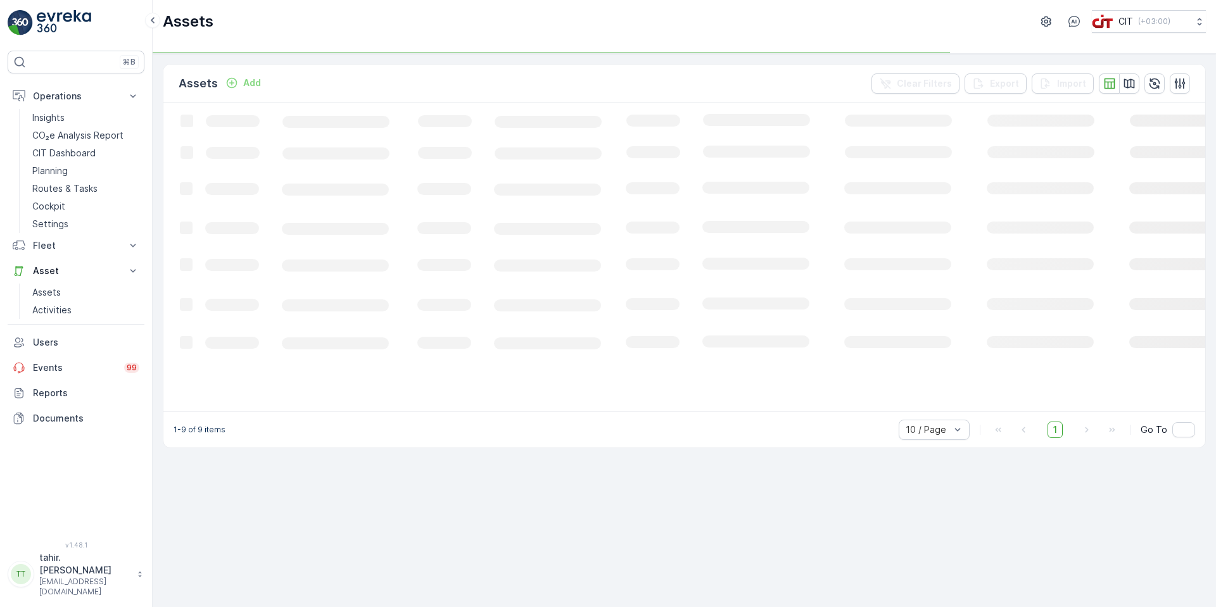
click at [952, 134] on icon "Loading..." at bounding box center [771, 256] width 1216 height 307
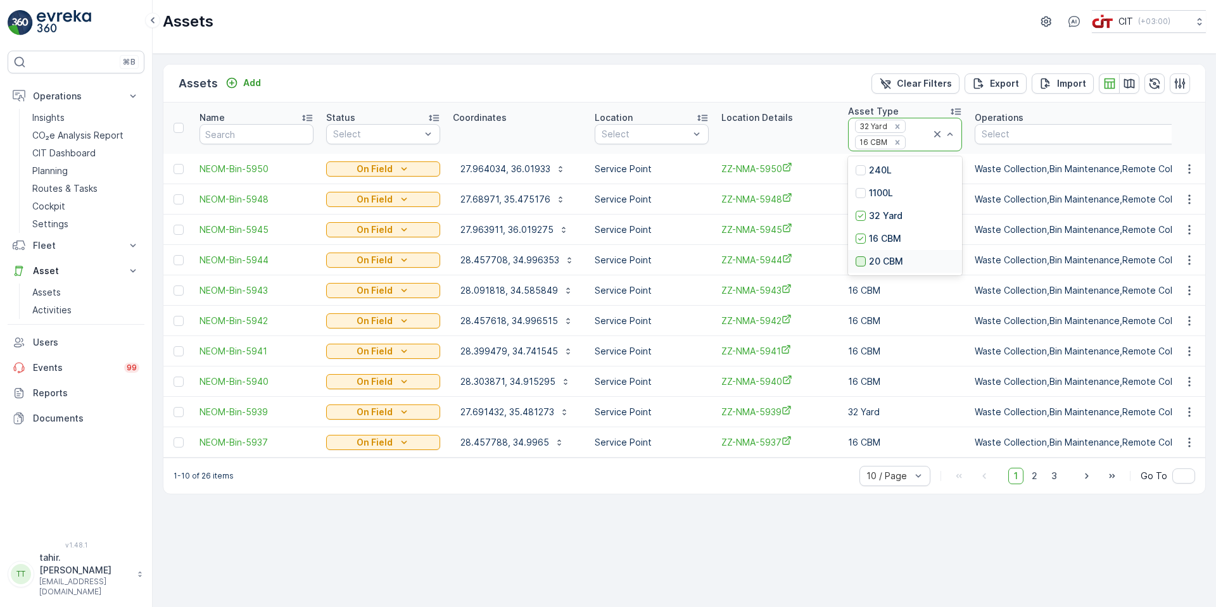
click at [855, 261] on div at bounding box center [860, 261] width 10 height 10
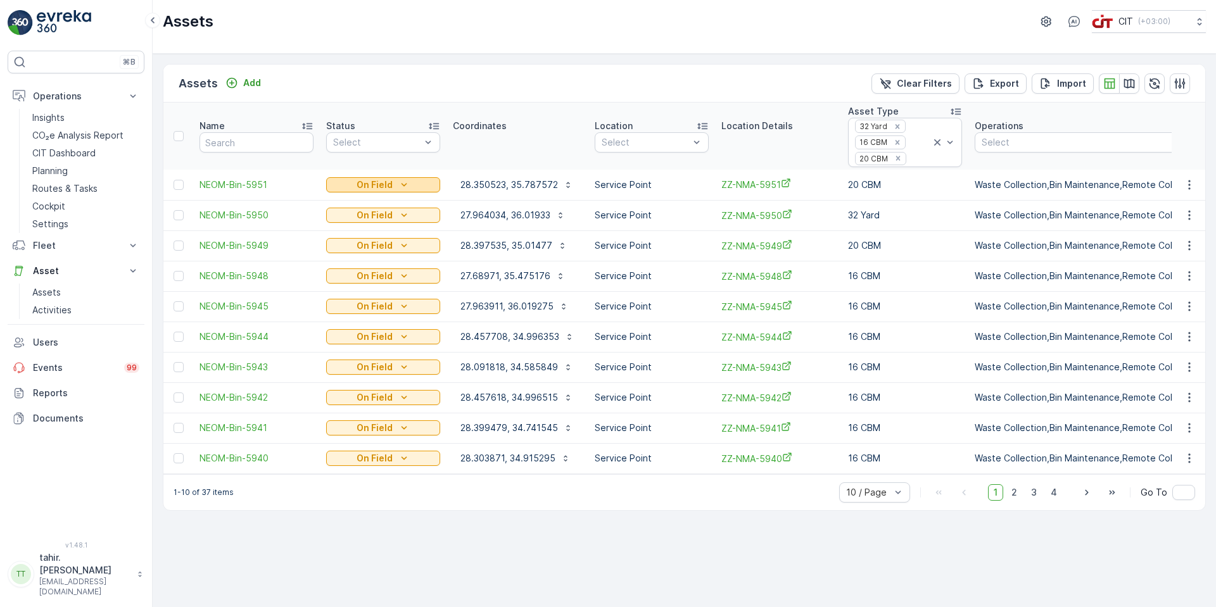
click at [409, 183] on icon "On Field" at bounding box center [404, 185] width 13 height 13
click at [463, 21] on div "Assets CIT ( +03:00 )" at bounding box center [684, 21] width 1043 height 23
